Goal: Task Accomplishment & Management: Complete application form

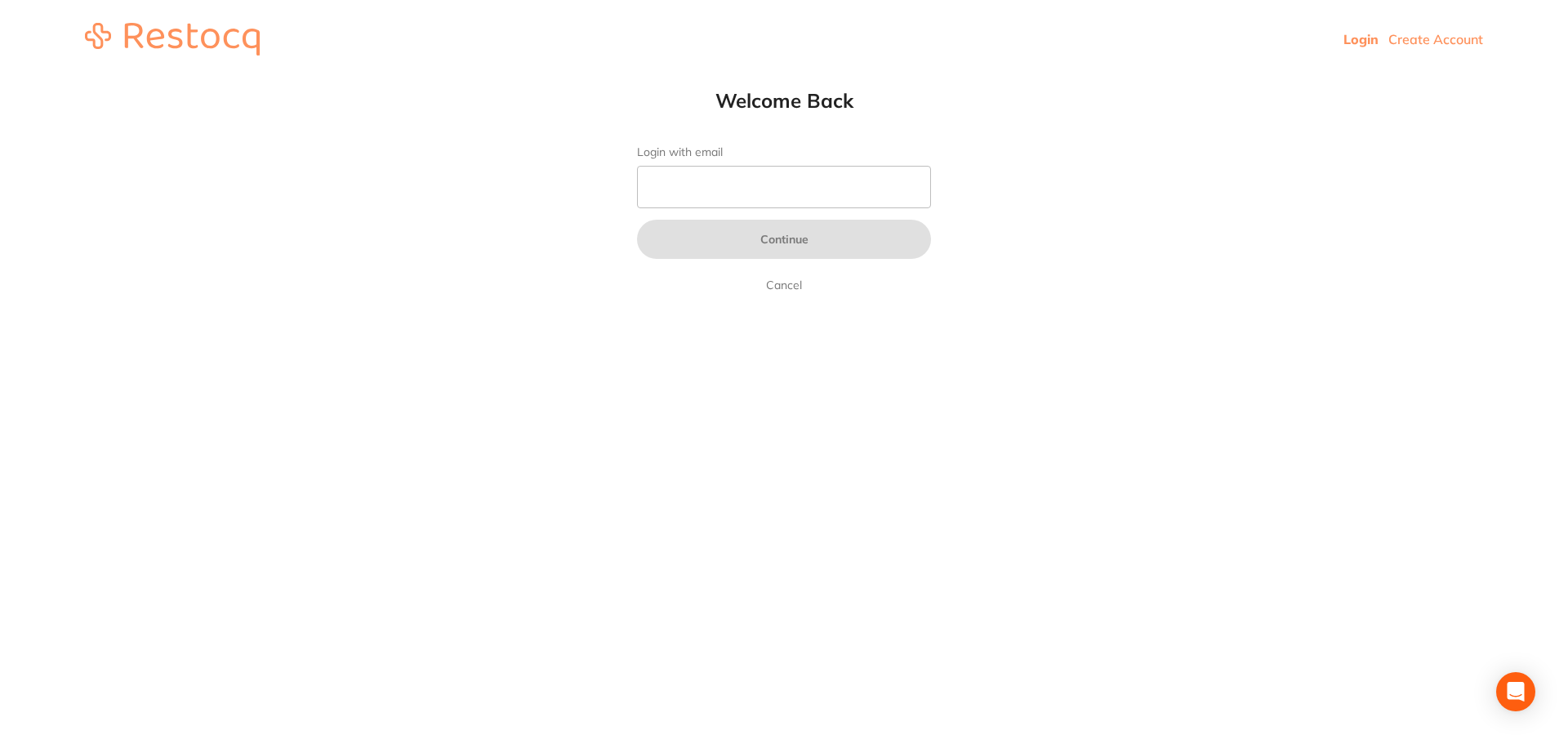
click at [1430, 37] on link "Create Account" at bounding box center [1436, 39] width 95 height 16
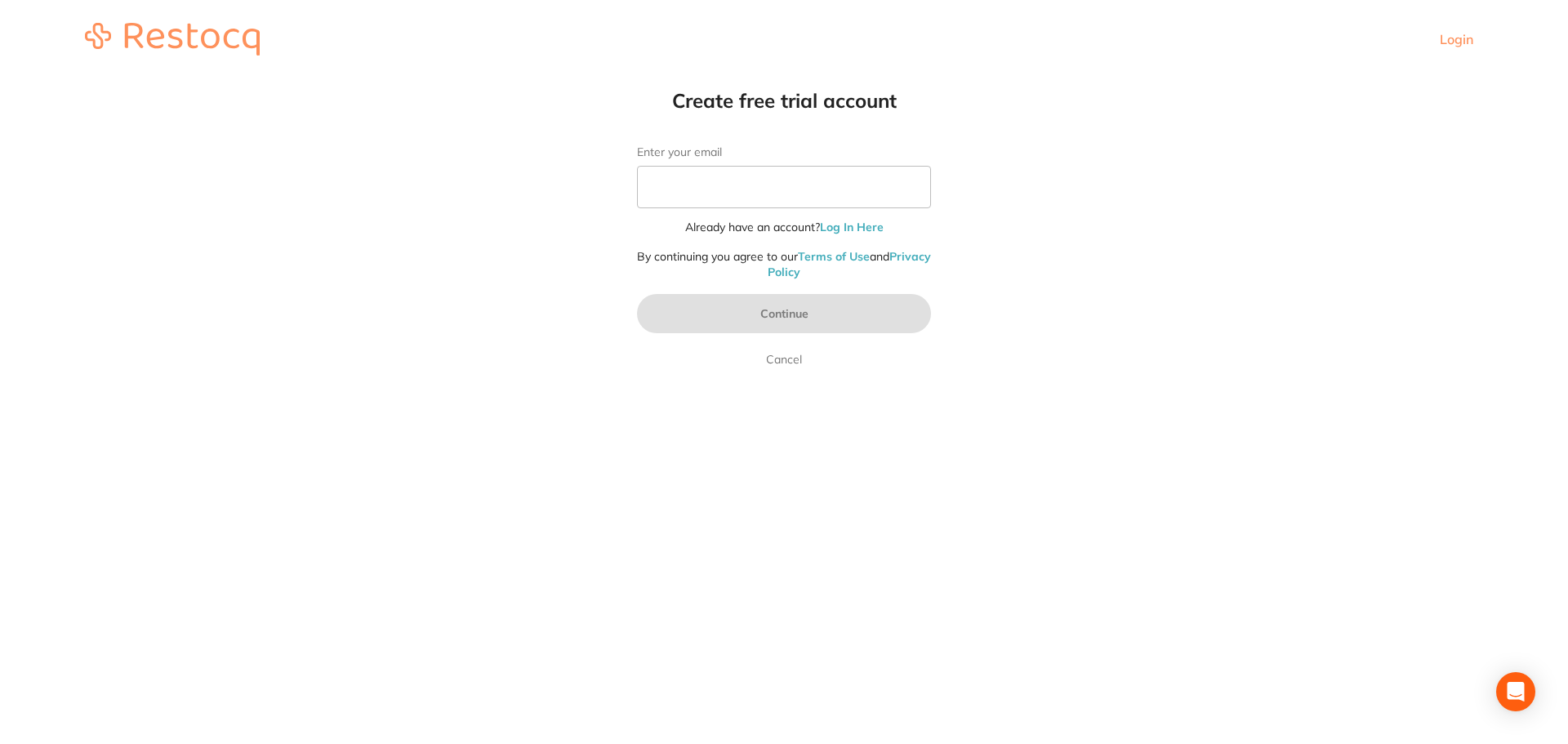
click at [844, 230] on link "Log In Here" at bounding box center [852, 227] width 64 height 14
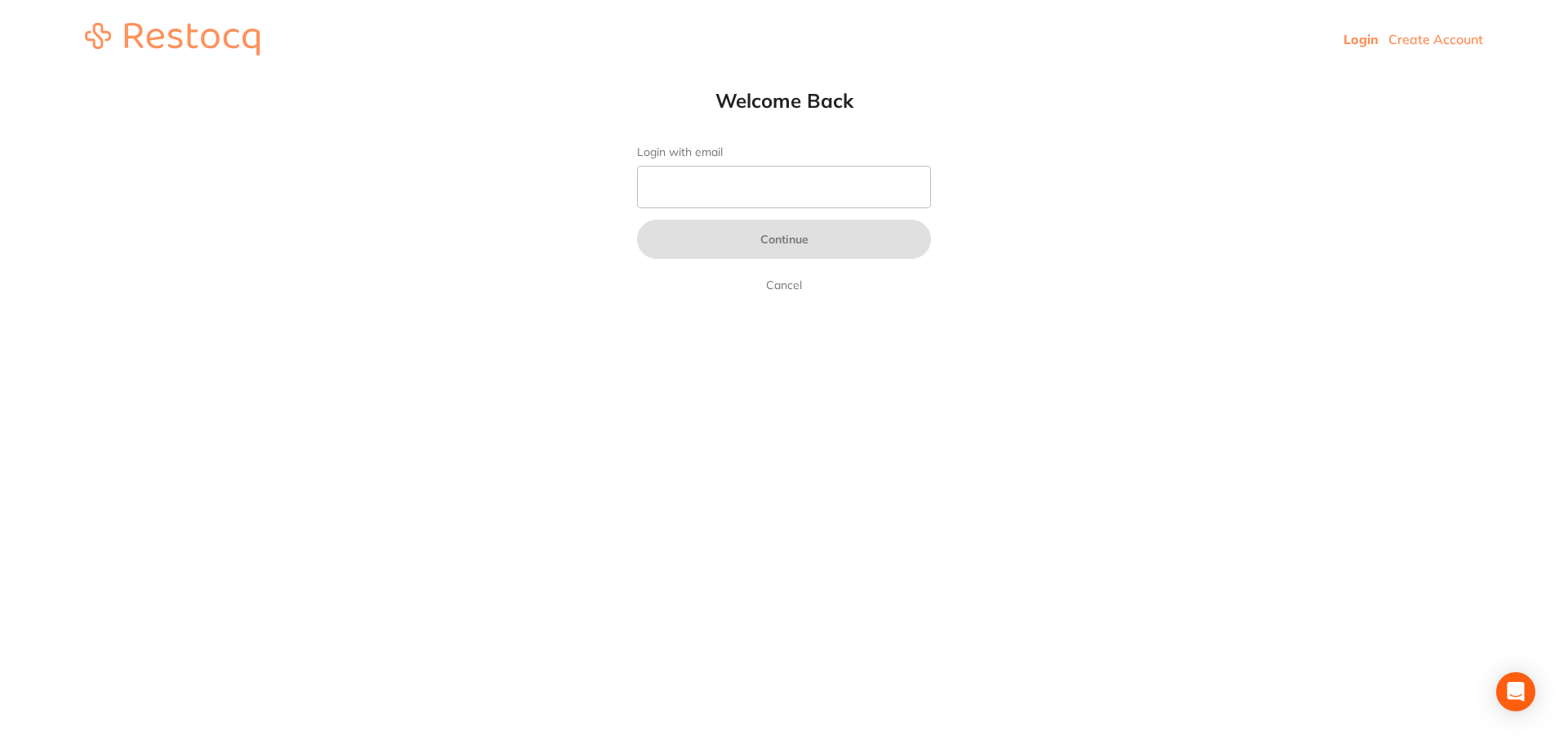
click at [1473, 31] on link "Create Account" at bounding box center [1436, 39] width 95 height 16
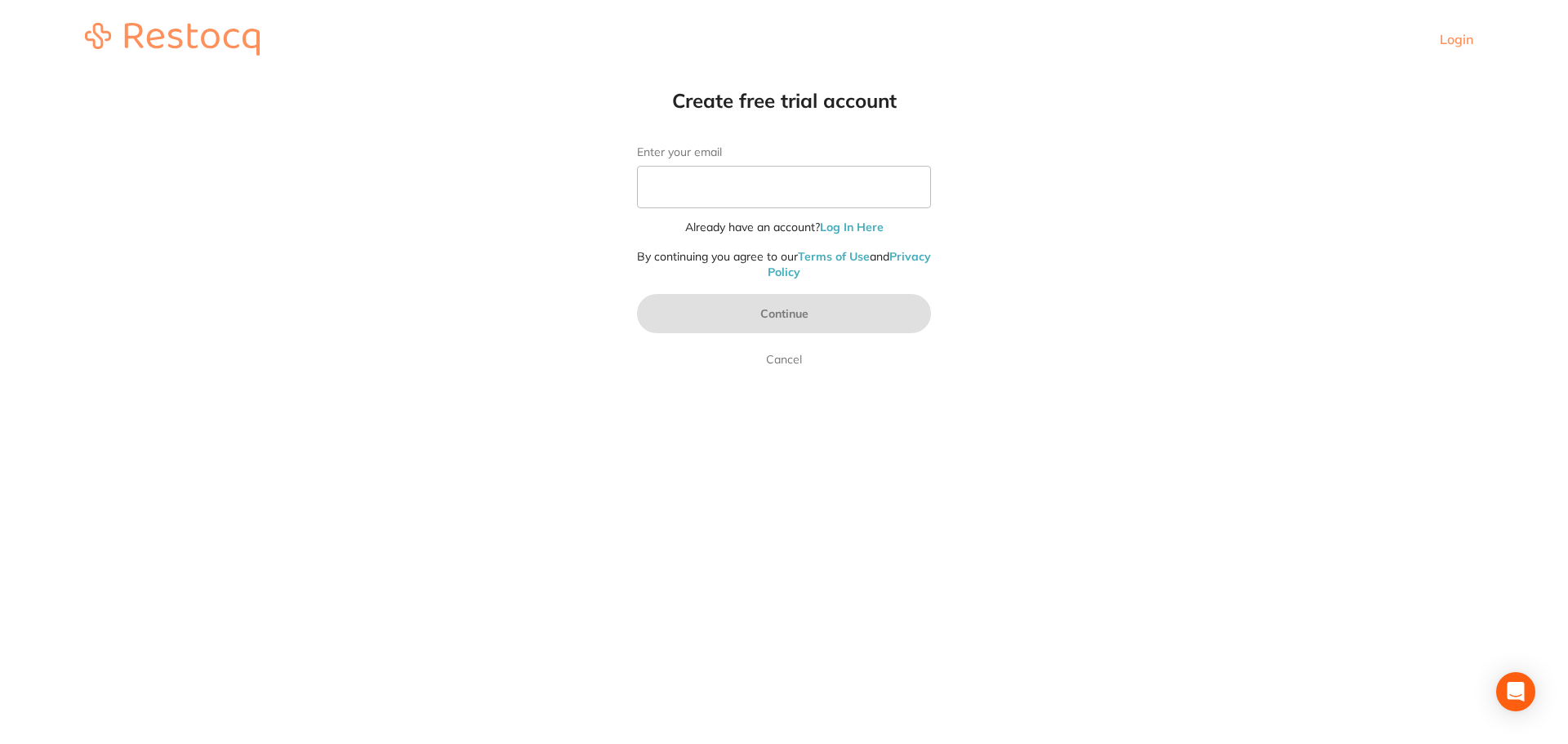
click at [867, 255] on link "Terms of Use" at bounding box center [834, 257] width 72 height 14
click at [792, 276] on link "Privacy Policy" at bounding box center [849, 265] width 163 height 31
click at [861, 258] on link "Terms of Use" at bounding box center [834, 257] width 72 height 14
click at [784, 276] on link "Privacy Policy" at bounding box center [849, 265] width 163 height 31
click at [843, 260] on link "Terms of Use" at bounding box center [834, 257] width 72 height 14
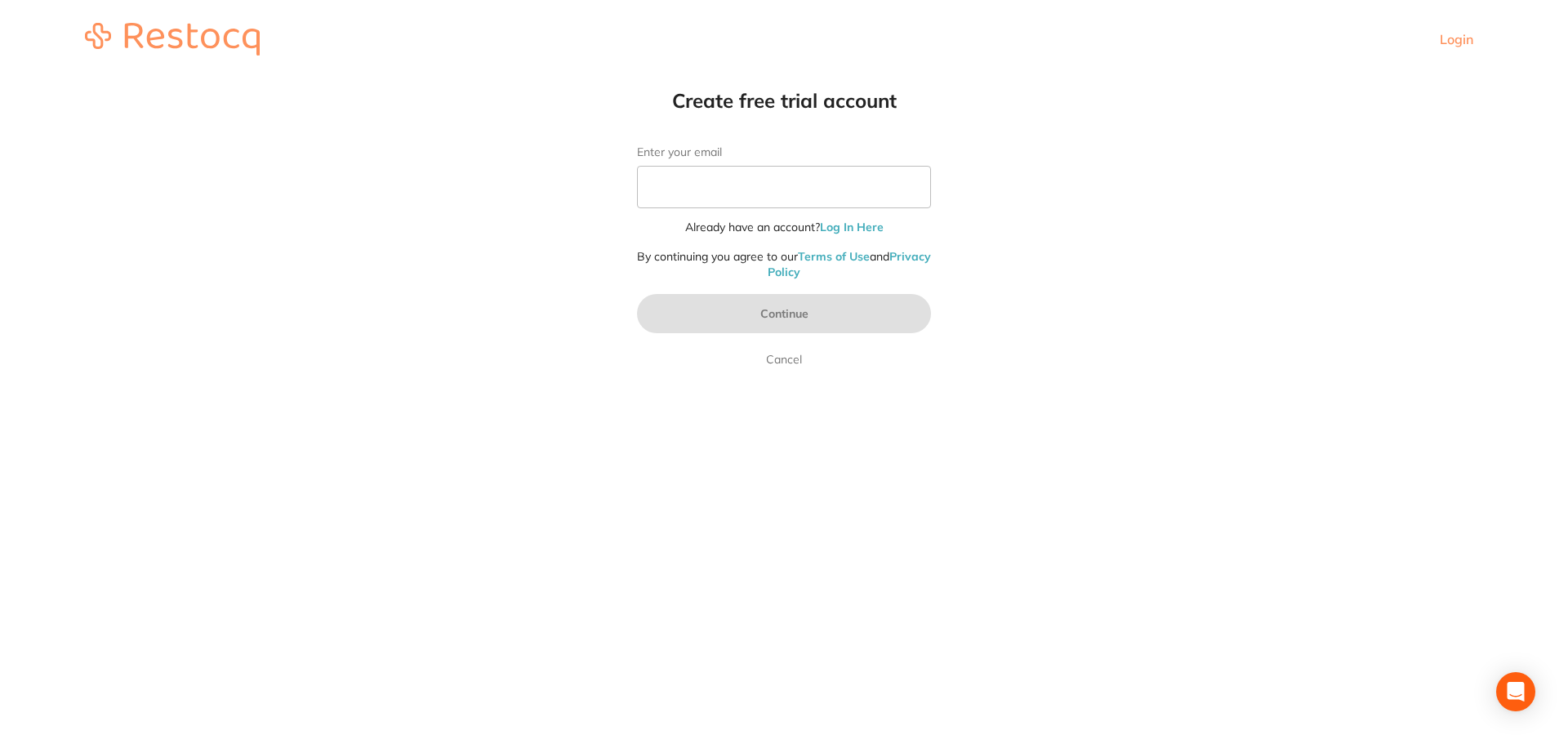
click at [809, 275] on link "Privacy Policy" at bounding box center [849, 265] width 163 height 31
click at [850, 255] on link "Terms of Use" at bounding box center [834, 257] width 72 height 14
click at [779, 272] on link "Privacy Policy" at bounding box center [849, 265] width 163 height 31
click at [855, 257] on link "Terms of Use" at bounding box center [834, 257] width 72 height 14
click at [794, 275] on link "Privacy Policy" at bounding box center [849, 265] width 163 height 31
